Goal: Task Accomplishment & Management: Manage account settings

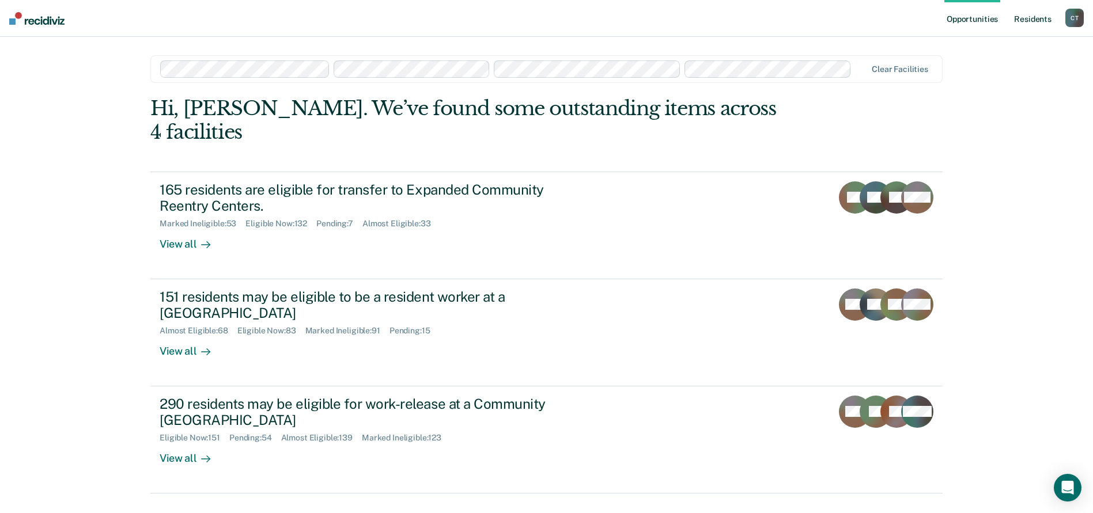
click at [1034, 17] on link "Resident s" at bounding box center [1032, 18] width 42 height 37
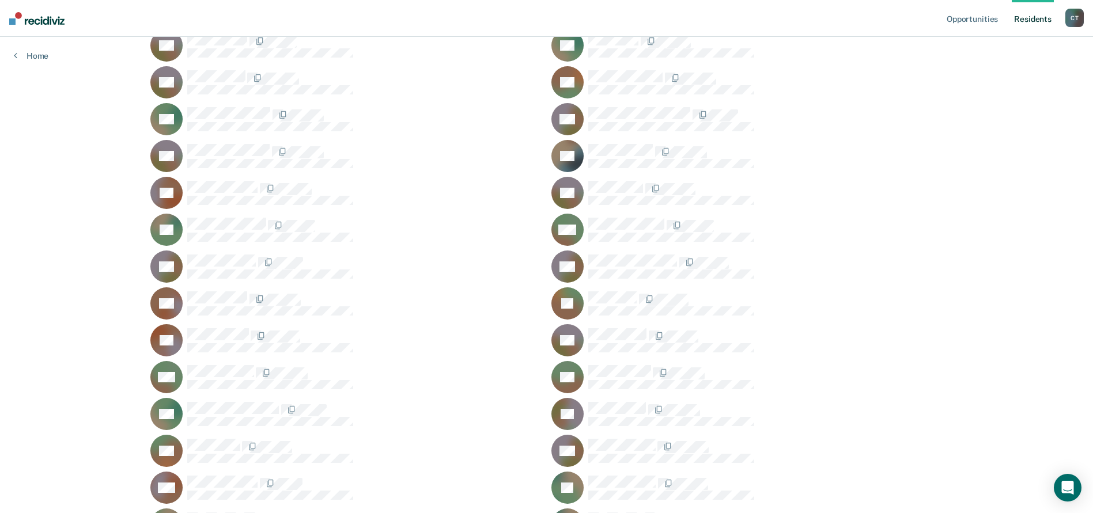
scroll to position [27536, 0]
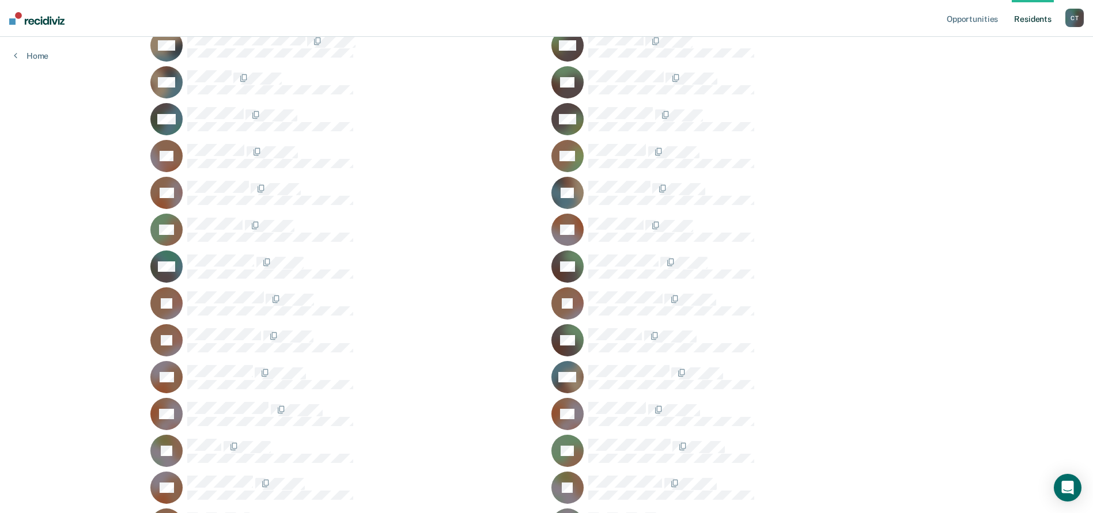
drag, startPoint x: 219, startPoint y: 246, endPoint x: 219, endPoint y: 253, distance: 6.9
click at [219, 251] on div "MA" at bounding box center [345, 267] width 391 height 32
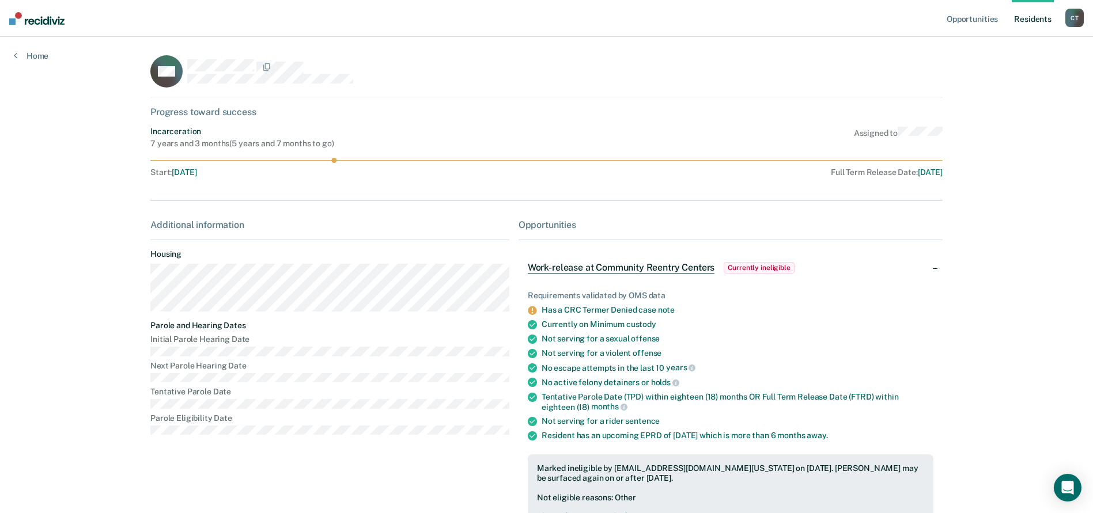
click at [1030, 20] on link "Resident s" at bounding box center [1032, 18] width 42 height 37
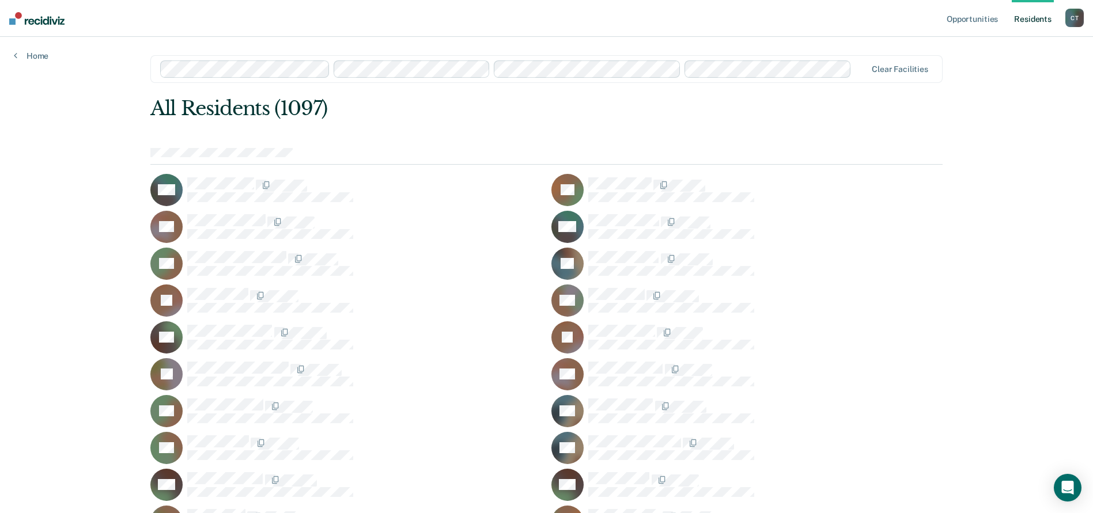
scroll to position [33324, 0]
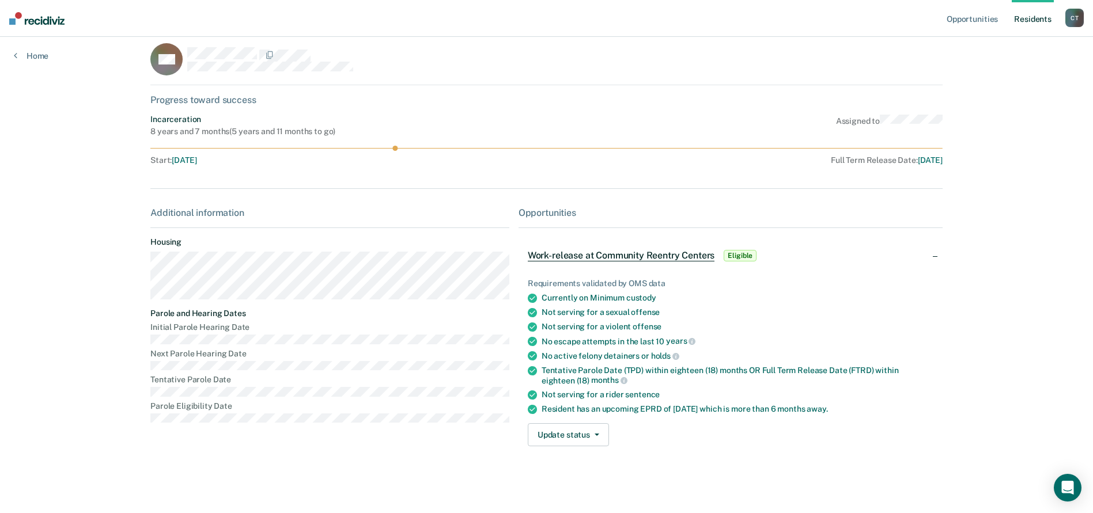
scroll to position [14, 0]
click at [578, 435] on button "Update status" at bounding box center [568, 432] width 81 height 23
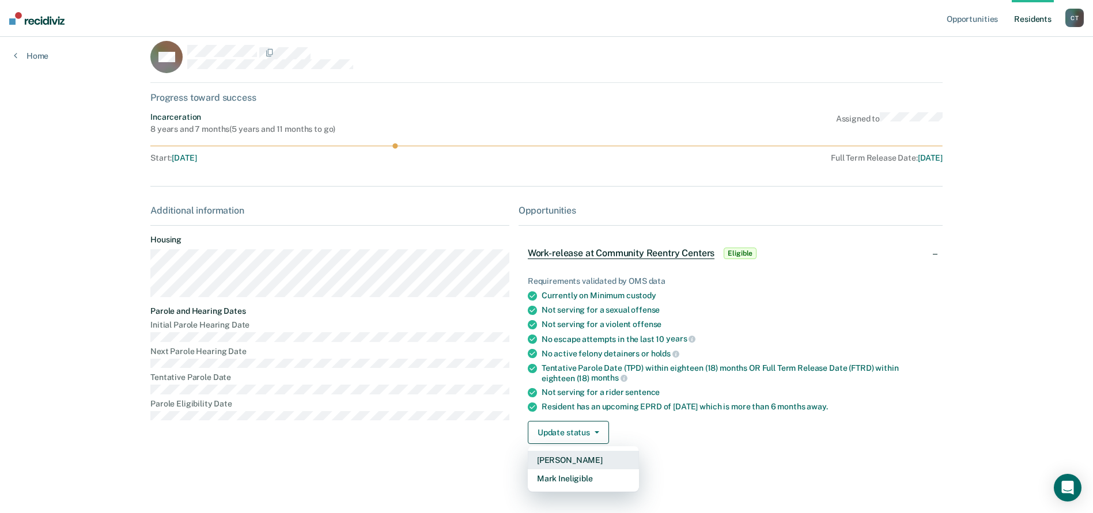
click at [559, 459] on button "[PERSON_NAME]" at bounding box center [583, 460] width 111 height 18
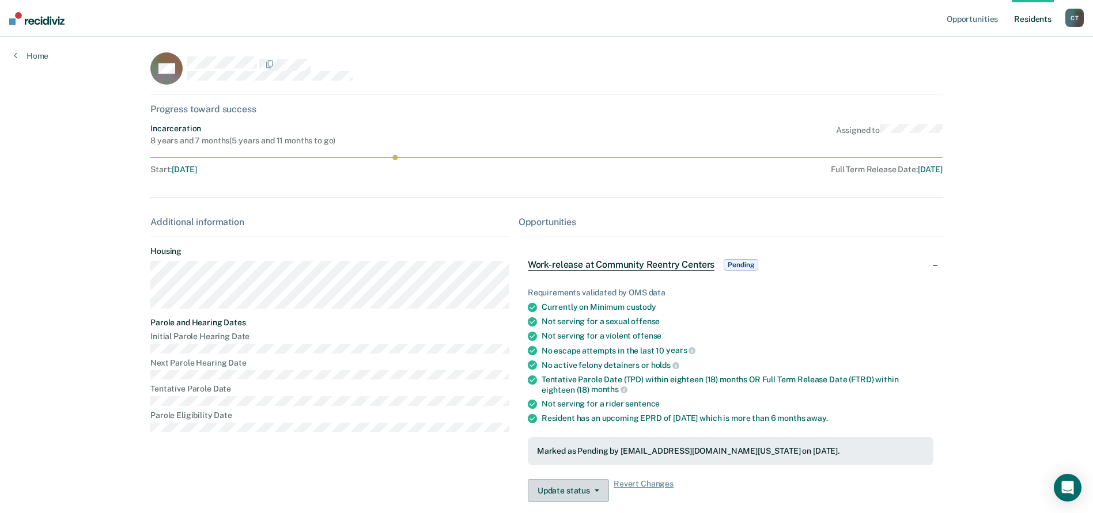
scroll to position [0, 0]
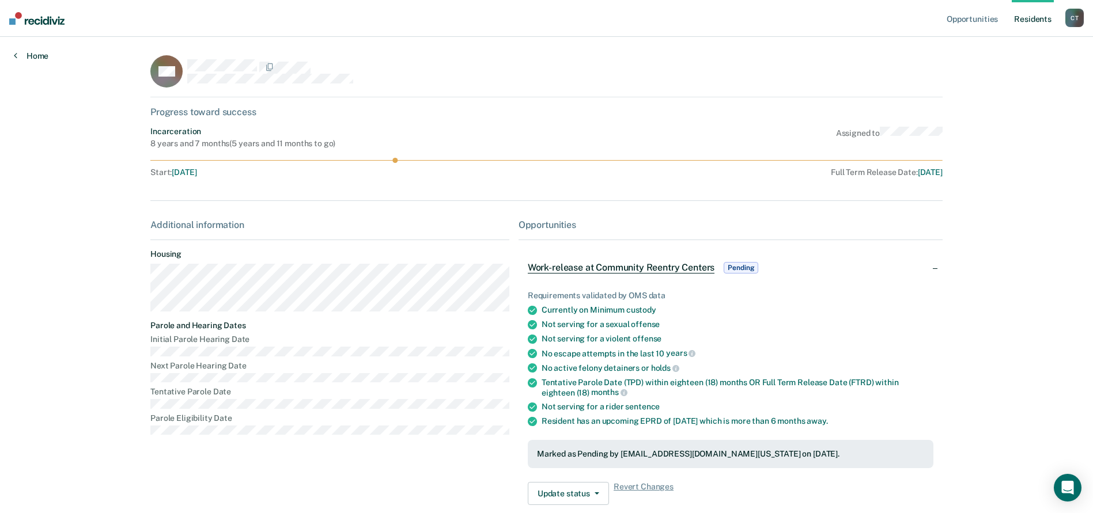
click at [46, 56] on link "Home" at bounding box center [31, 56] width 35 height 10
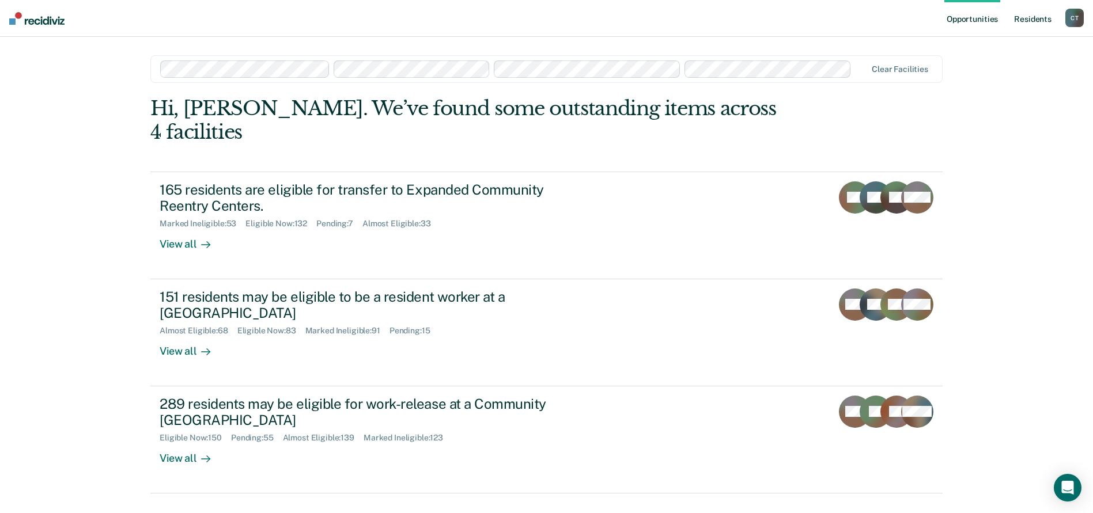
click at [1027, 17] on link "Resident s" at bounding box center [1032, 18] width 42 height 37
